Goal: Information Seeking & Learning: Find specific page/section

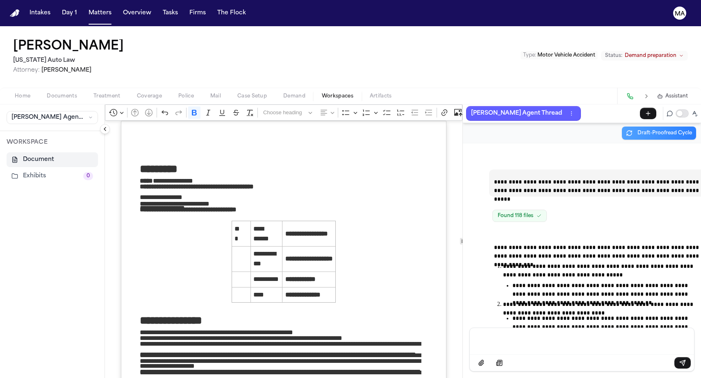
scroll to position [33419, 0]
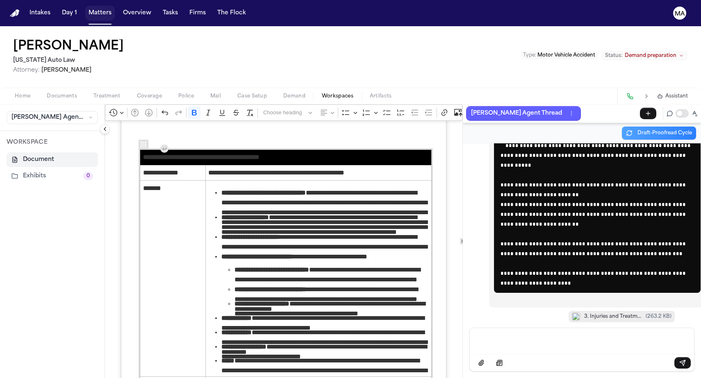
click at [85, 7] on button "Matters" at bounding box center [100, 13] width 30 height 15
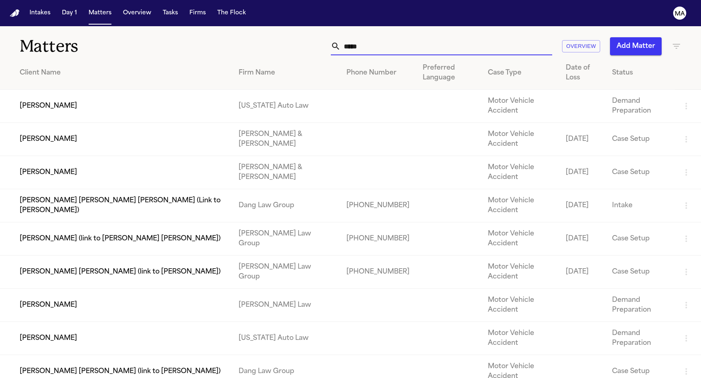
click at [473, 37] on input "*****" at bounding box center [446, 46] width 211 height 18
drag, startPoint x: 474, startPoint y: 36, endPoint x: 366, endPoint y: 41, distance: 108.8
click at [368, 41] on div "***** Overview Add Matter" at bounding box center [445, 46] width 473 height 18
type input "*"
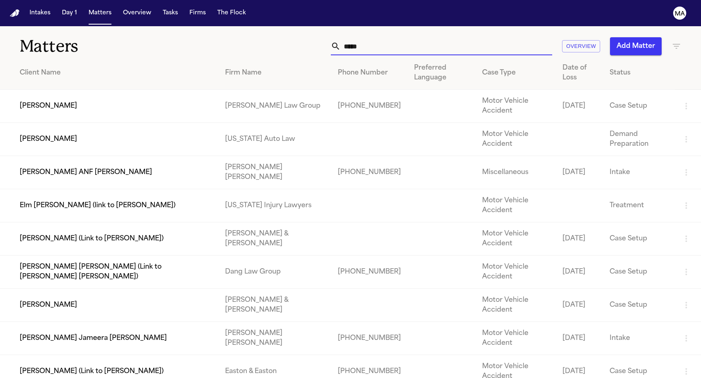
type input "******"
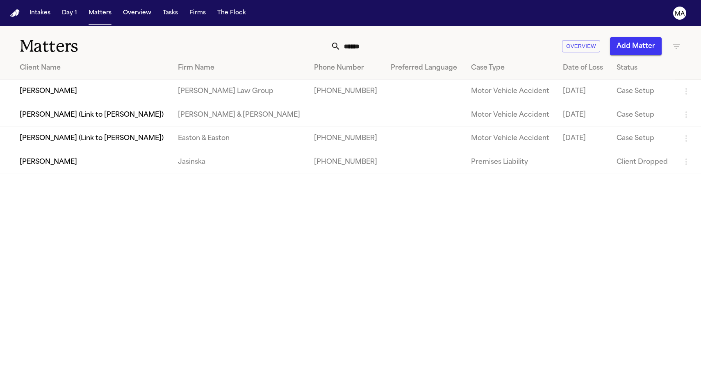
drag, startPoint x: 365, startPoint y: 41, endPoint x: 83, endPoint y: 72, distance: 283.6
click at [83, 80] on td "[PERSON_NAME]" at bounding box center [85, 91] width 171 height 23
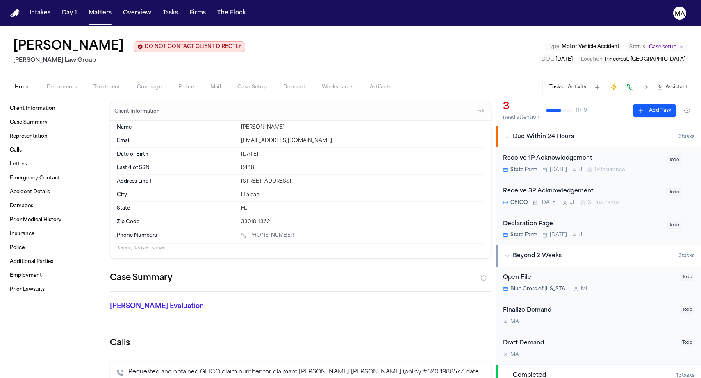
click at [47, 84] on span "Documents" at bounding box center [62, 87] width 30 height 7
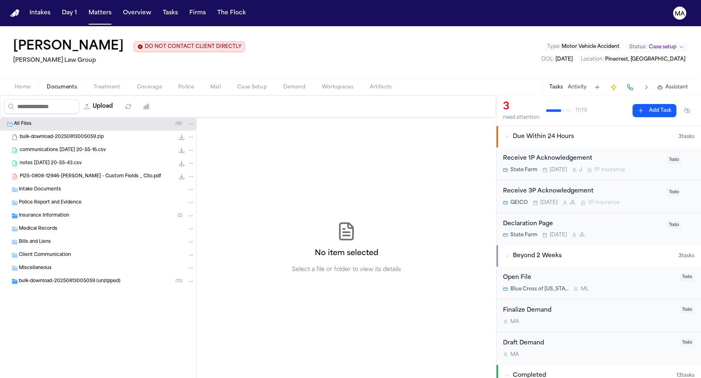
click at [63, 212] on div "Insurance Information ( 2 )" at bounding box center [107, 215] width 176 height 7
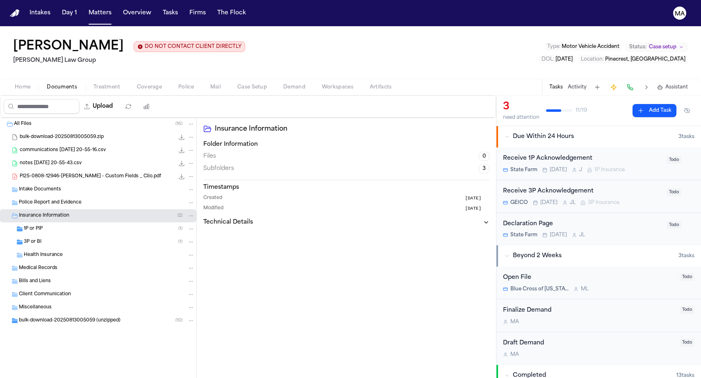
click at [58, 225] on div "1P or PIP ( 1 )" at bounding box center [109, 228] width 171 height 7
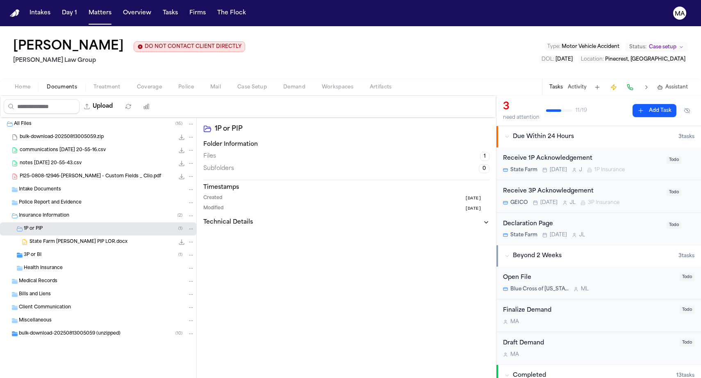
click at [56, 239] on span "State Farm [PERSON_NAME] PIP LOR.docx" at bounding box center [79, 242] width 98 height 7
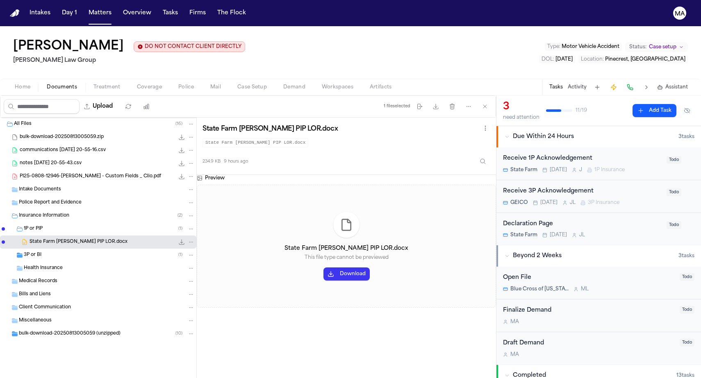
click at [45, 252] on div "3P or BI ( 1 )" at bounding box center [109, 255] width 171 height 7
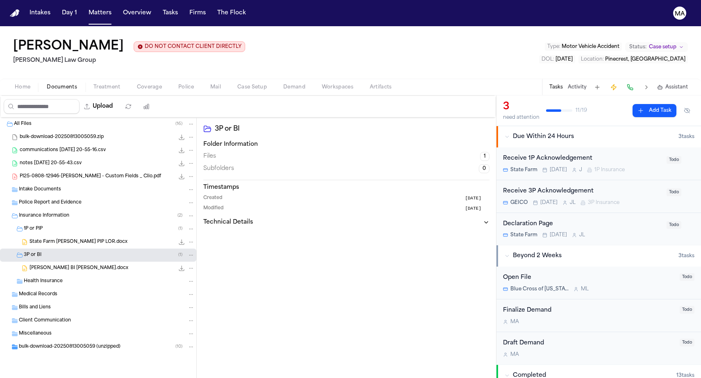
click at [49, 265] on span "[PERSON_NAME] BI [PERSON_NAME].docx" at bounding box center [79, 268] width 99 height 7
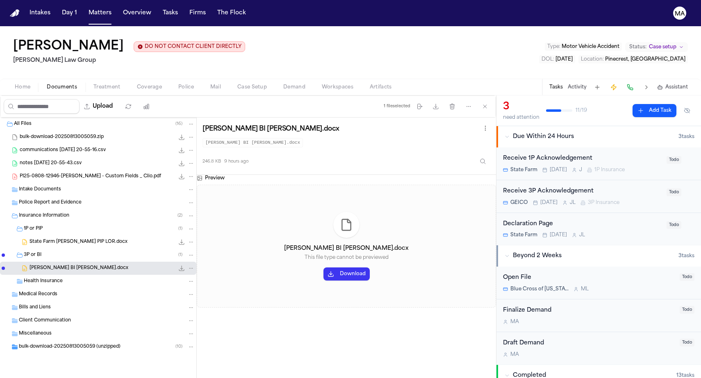
click at [241, 265] on div "Preview [PERSON_NAME] BI [PERSON_NAME].docx This file type cannot be previewed …" at bounding box center [346, 285] width 299 height 220
click at [467, 37] on div "[PERSON_NAME] DO NOT CONTACT CLIENT DIRECTLY DO NOT CONTACT [PERSON_NAME] Law G…" at bounding box center [350, 52] width 701 height 52
